Goal: Task Accomplishment & Management: Manage account settings

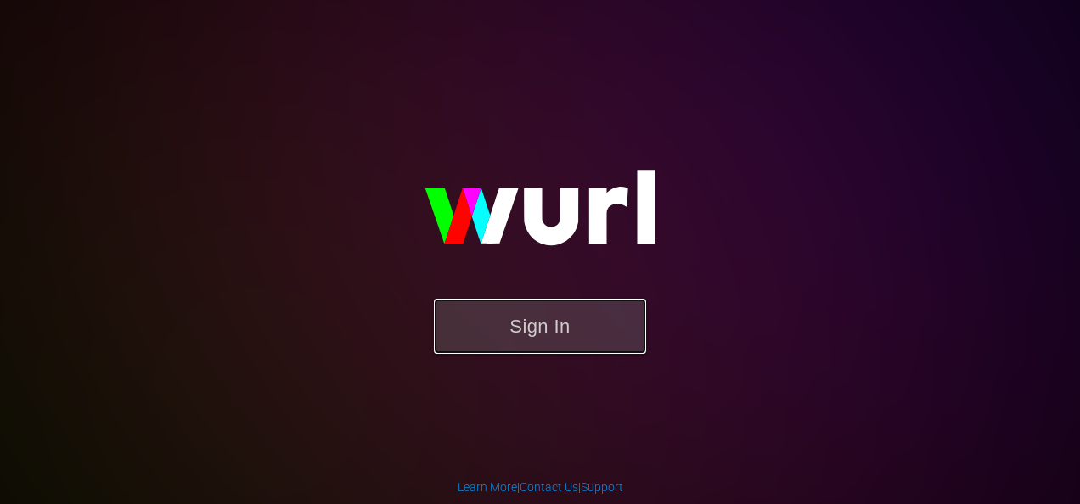
click at [559, 321] on button "Sign In" at bounding box center [540, 326] width 212 height 55
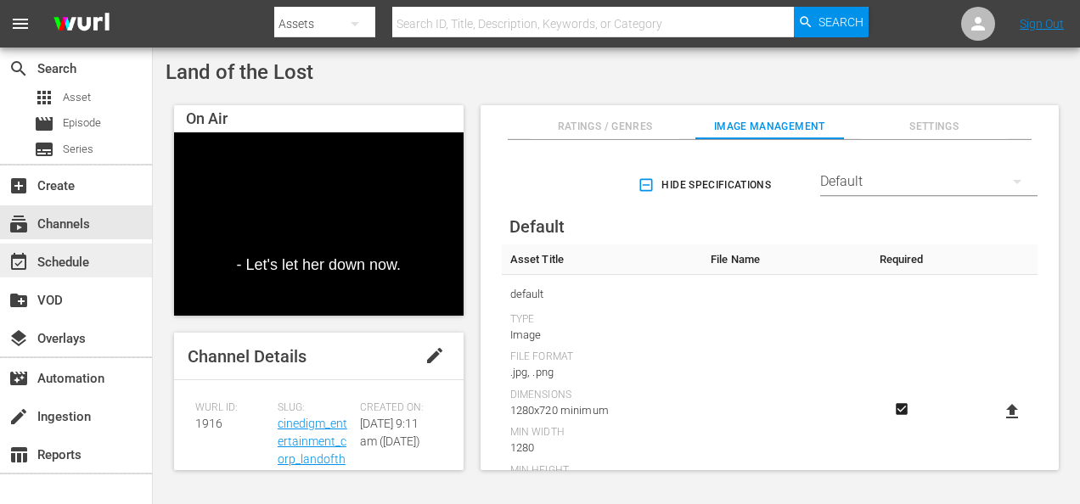
click at [98, 266] on div "event_available Schedule" at bounding box center [76, 261] width 152 height 34
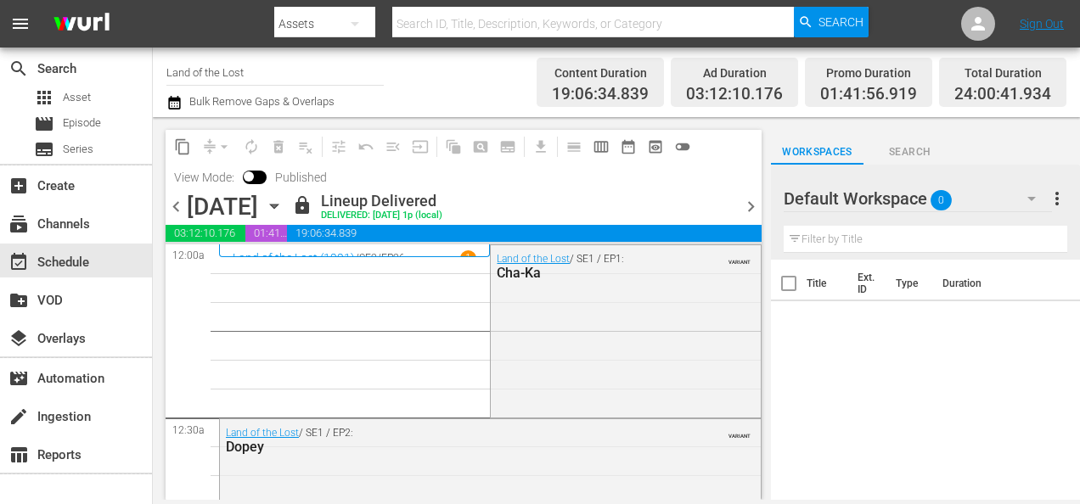
click at [278, 207] on icon "button" at bounding box center [274, 207] width 8 height 4
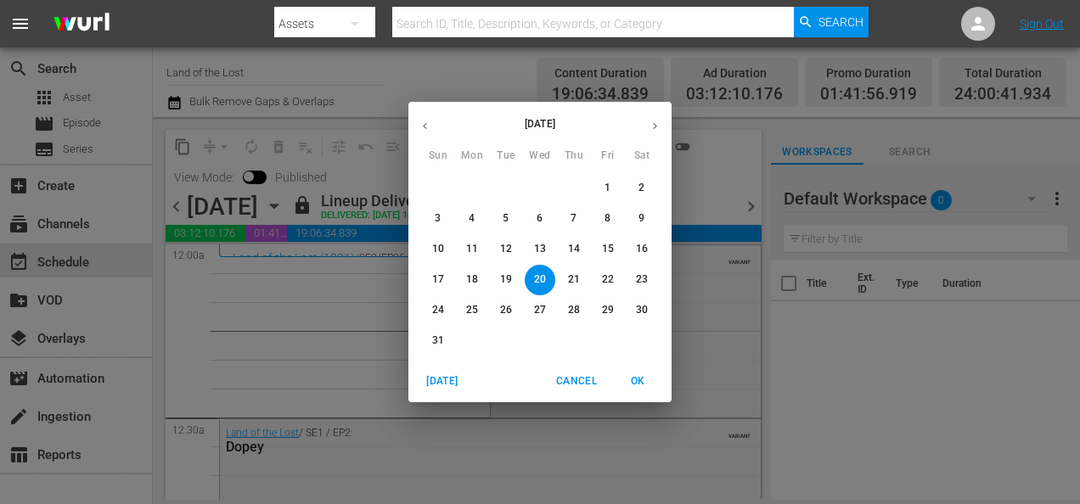
click at [657, 126] on icon "button" at bounding box center [655, 126] width 13 height 13
click at [576, 216] on p "11" at bounding box center [574, 218] width 12 height 14
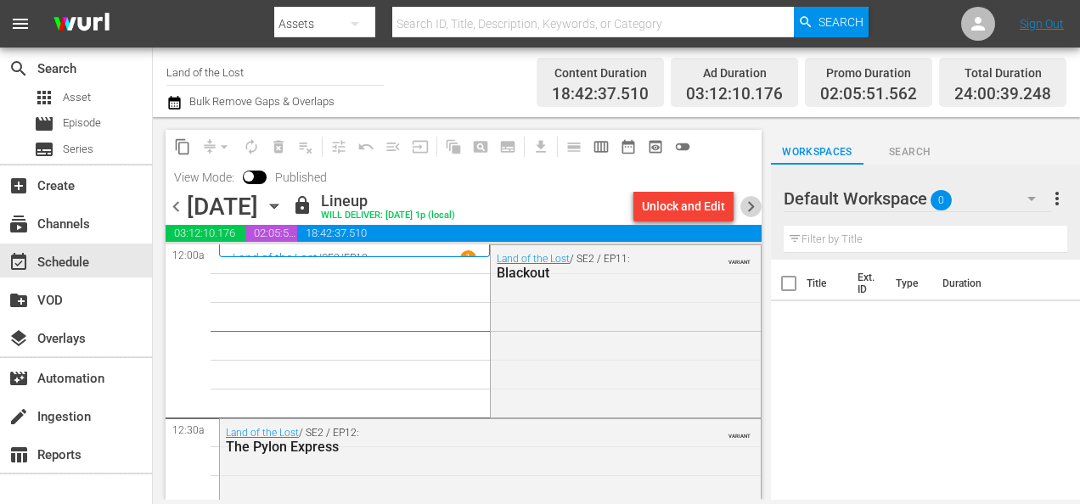
click at [756, 205] on span "chevron_right" at bounding box center [750, 206] width 21 height 21
click at [753, 204] on span "chevron_right" at bounding box center [750, 206] width 21 height 21
click at [752, 209] on span "chevron_right" at bounding box center [750, 206] width 21 height 21
click at [756, 208] on span "chevron_right" at bounding box center [750, 206] width 21 height 21
